Goal: Find specific page/section: Find specific page/section

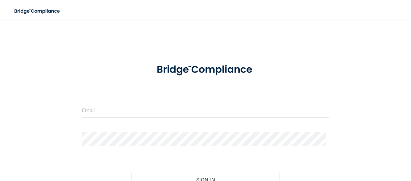
click at [159, 111] on input "email" at bounding box center [205, 111] width 247 height 14
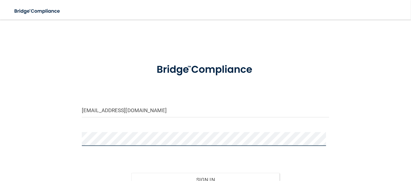
click at [131, 173] on button "Sign In" at bounding box center [205, 180] width 148 height 14
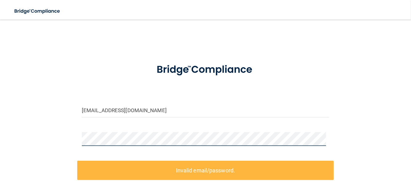
click at [65, 137] on div "[EMAIL_ADDRESS][DOMAIN_NAME] Invalid email/password. You don't have permission …" at bounding box center [205, 135] width 386 height 218
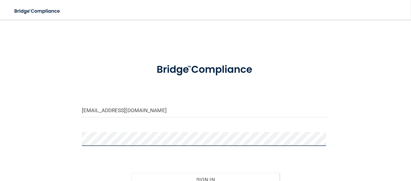
click at [131, 173] on button "Sign In" at bounding box center [205, 180] width 148 height 14
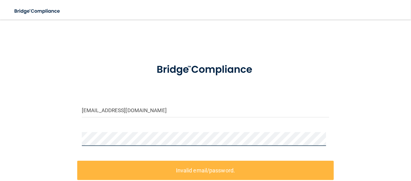
click at [56, 145] on div "[EMAIL_ADDRESS][DOMAIN_NAME] Invalid email/password. You don't have permission …" at bounding box center [205, 135] width 386 height 218
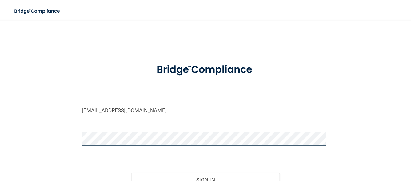
click at [131, 173] on button "Sign In" at bounding box center [205, 180] width 148 height 14
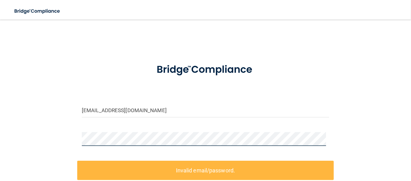
click at [71, 148] on div "[EMAIL_ADDRESS][DOMAIN_NAME] Invalid email/password. You don't have permission …" at bounding box center [205, 135] width 386 height 218
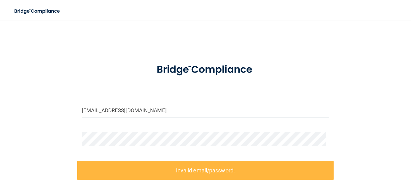
click at [179, 107] on input "[EMAIL_ADDRESS][DOMAIN_NAME]" at bounding box center [205, 111] width 247 height 14
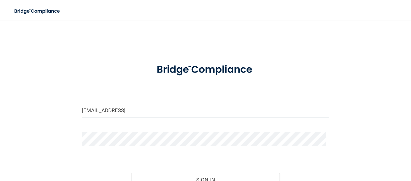
type input "[EMAIL_ADDRESS][DOMAIN_NAME]"
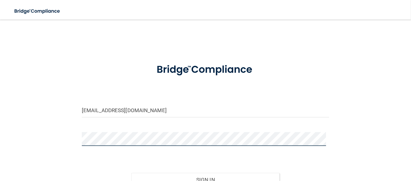
click at [70, 139] on div "[EMAIL_ADDRESS][DOMAIN_NAME] Invalid email/password. You don't have permission …" at bounding box center [205, 122] width 386 height 192
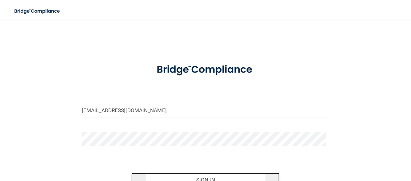
click at [159, 179] on button "Sign In" at bounding box center [205, 180] width 148 height 14
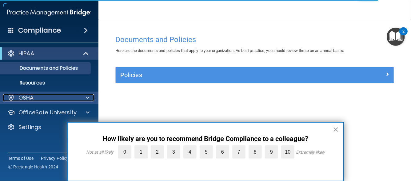
click at [88, 97] on span at bounding box center [88, 97] width 4 height 7
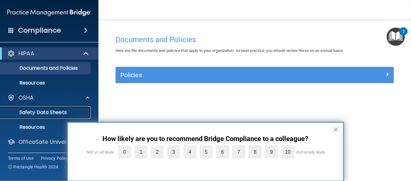
click at [70, 111] on p "Safety Data Sheets" at bounding box center [46, 112] width 84 height 6
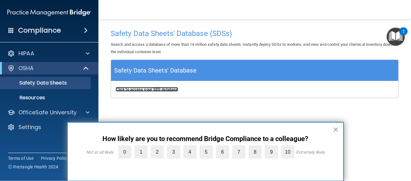
click at [130, 89] on b "Click to access your SDS database" at bounding box center [147, 89] width 62 height 5
